Goal: Task Accomplishment & Management: Complete application form

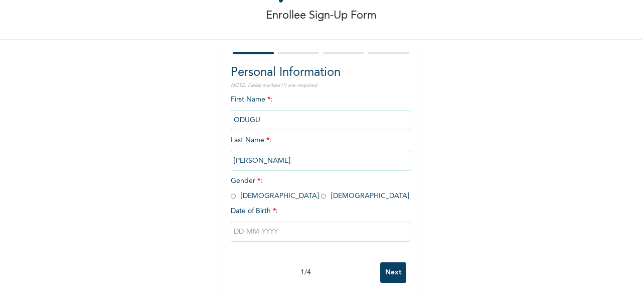
scroll to position [56, 0]
click at [231, 191] on input "radio" at bounding box center [233, 196] width 5 height 10
radio input "true"
click at [290, 230] on input "text" at bounding box center [321, 231] width 181 height 20
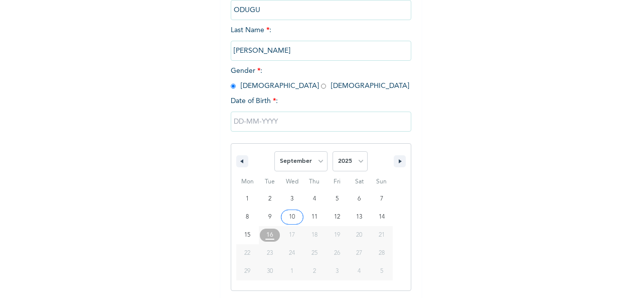
scroll to position [159, 0]
click at [318, 161] on select "January February March April May June July August September October November De…" at bounding box center [300, 160] width 53 height 20
select select "3"
click at [274, 151] on select "January February March April May June July August September October November De…" at bounding box center [300, 160] width 53 height 20
type input "[DATE]"
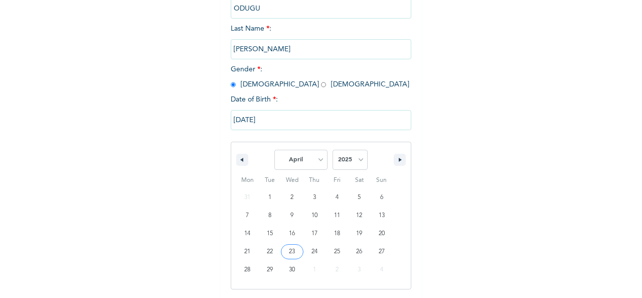
scroll to position [56, 0]
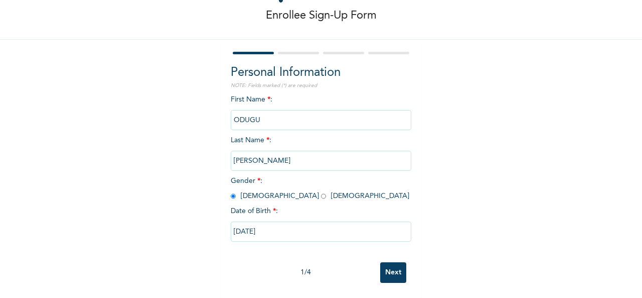
click at [282, 225] on input "[DATE]" at bounding box center [321, 231] width 181 height 20
select select "3"
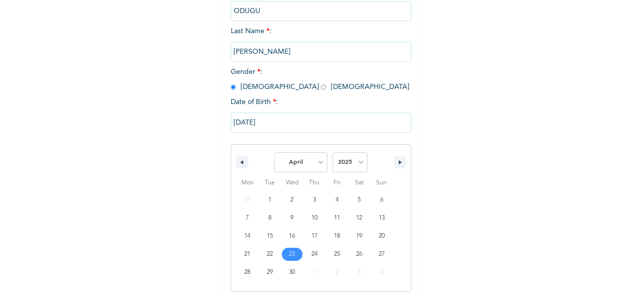
scroll to position [159, 0]
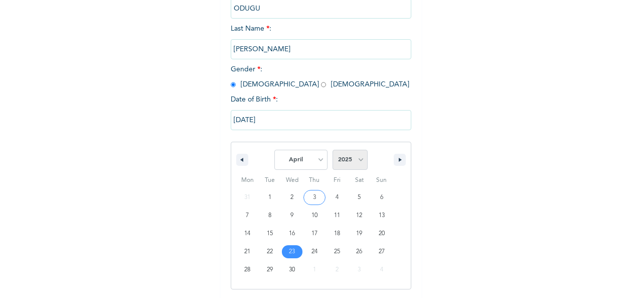
click at [353, 161] on select "2025 2024 2023 2022 2021 2020 2019 2018 2017 2016 2015 2014 2013 2012 2011 2010…" at bounding box center [350, 160] width 35 height 20
select select "1993"
click at [333, 151] on select "2025 2024 2023 2022 2021 2020 2019 2018 2017 2016 2015 2014 2013 2012 2011 2010…" at bounding box center [350, 160] width 35 height 20
type input "[DATE]"
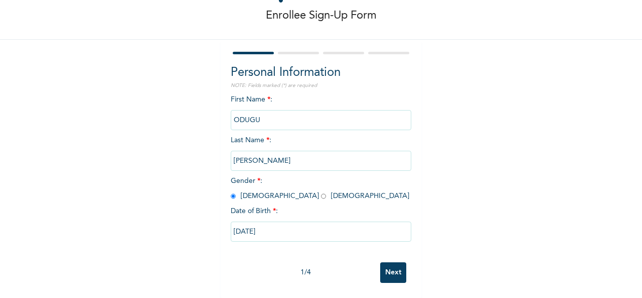
scroll to position [56, 0]
click at [270, 111] on input "ODUGU" at bounding box center [321, 120] width 181 height 20
click at [264, 151] on input "[PERSON_NAME]" at bounding box center [321, 161] width 181 height 20
click at [262, 111] on input "ODUGU" at bounding box center [321, 120] width 181 height 20
click at [387, 266] on input "Next" at bounding box center [393, 272] width 26 height 21
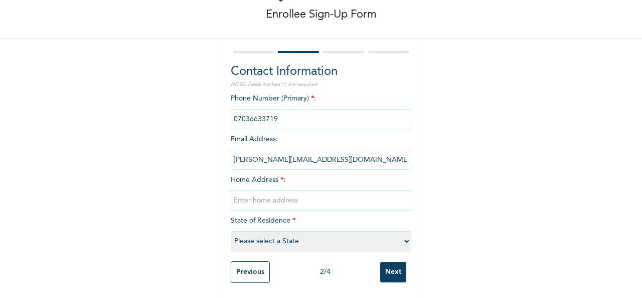
click at [288, 197] on input "text" at bounding box center [321, 200] width 181 height 20
type input "[STREET_ADDRESS]"
click at [305, 232] on select "Please select a State [PERSON_NAME] (FCT) [PERSON_NAME] Ibom [GEOGRAPHIC_DATA] …" at bounding box center [321, 241] width 181 height 20
select select "25"
click at [231, 231] on select "Please select a State [PERSON_NAME] (FCT) [PERSON_NAME] Ibom [GEOGRAPHIC_DATA] …" at bounding box center [321, 241] width 181 height 20
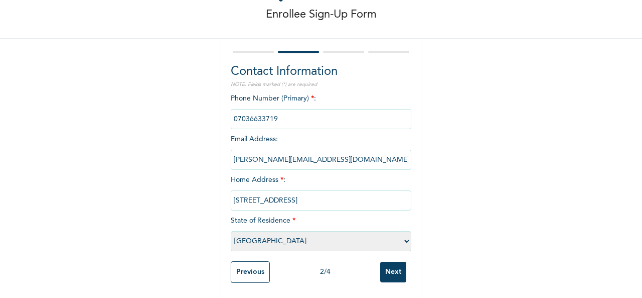
click at [386, 263] on input "Next" at bounding box center [393, 271] width 26 height 21
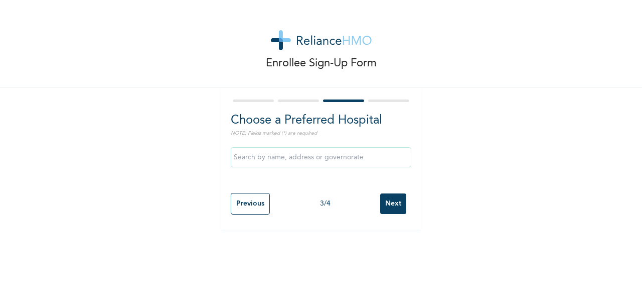
scroll to position [0, 0]
click at [388, 200] on input "Next" at bounding box center [393, 203] width 26 height 21
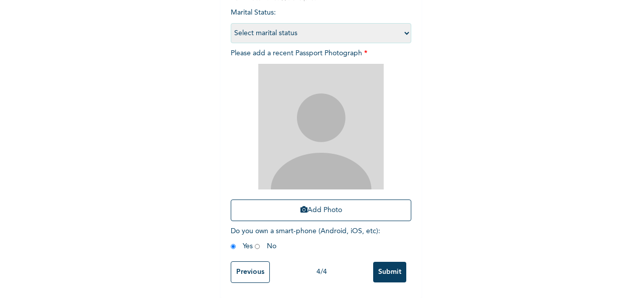
scroll to position [143, 0]
click at [503, 176] on div "Enrollee Sign-Up Form Extra Information NOTE: Fields marked (*) are required Ma…" at bounding box center [321, 82] width 642 height 432
click at [387, 263] on input "Submit" at bounding box center [389, 271] width 33 height 21
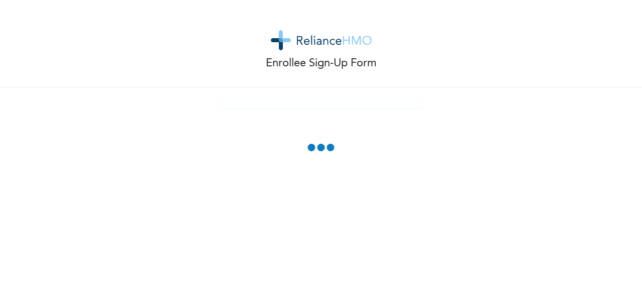
scroll to position [87, 0]
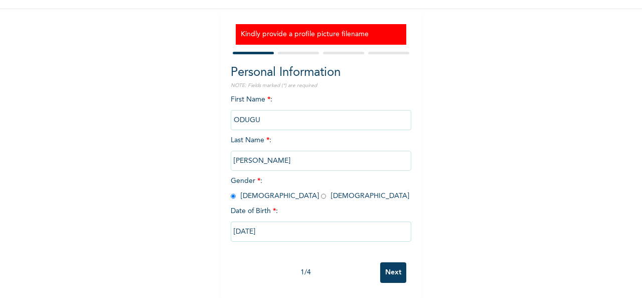
click at [390, 264] on input "Next" at bounding box center [393, 272] width 26 height 21
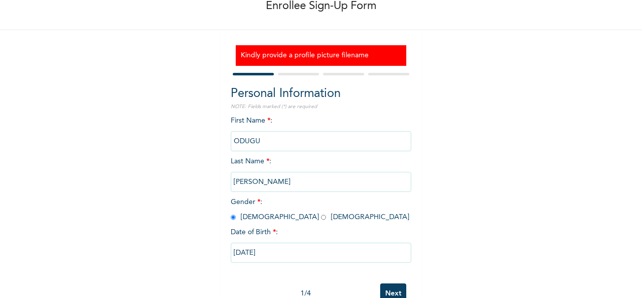
select select "25"
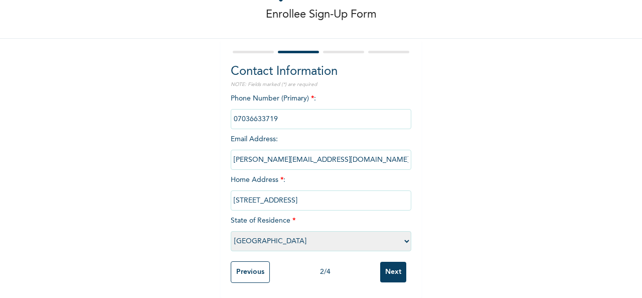
click at [392, 265] on input "Next" at bounding box center [393, 271] width 26 height 21
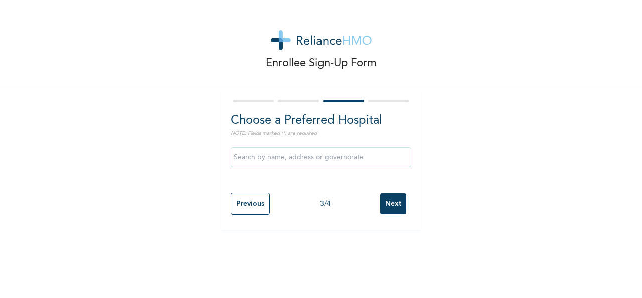
scroll to position [0, 0]
